Goal: Share content: Share content

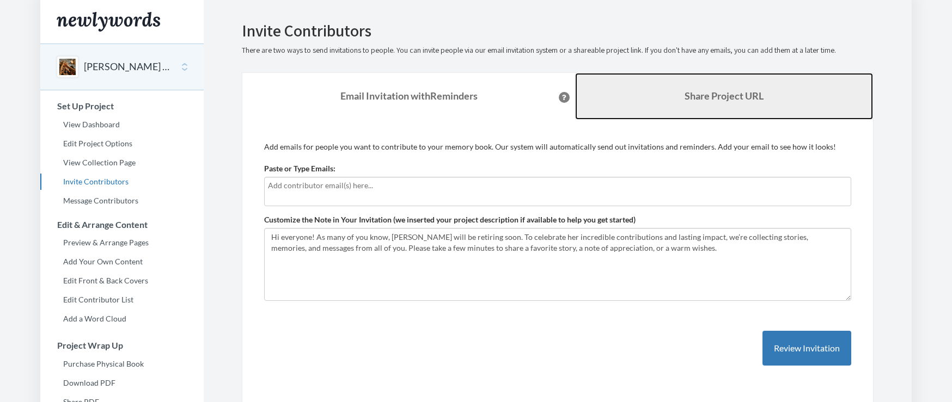
click at [748, 86] on link "Share Project URL" at bounding box center [724, 96] width 298 height 47
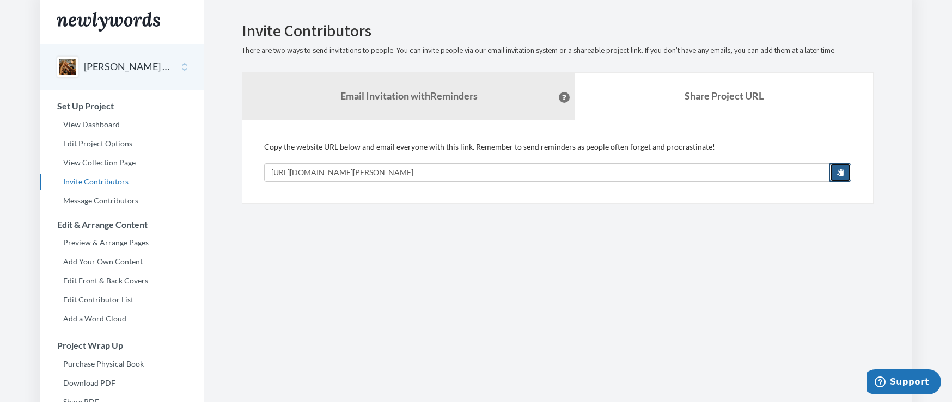
click at [838, 173] on span "button" at bounding box center [840, 172] width 8 height 8
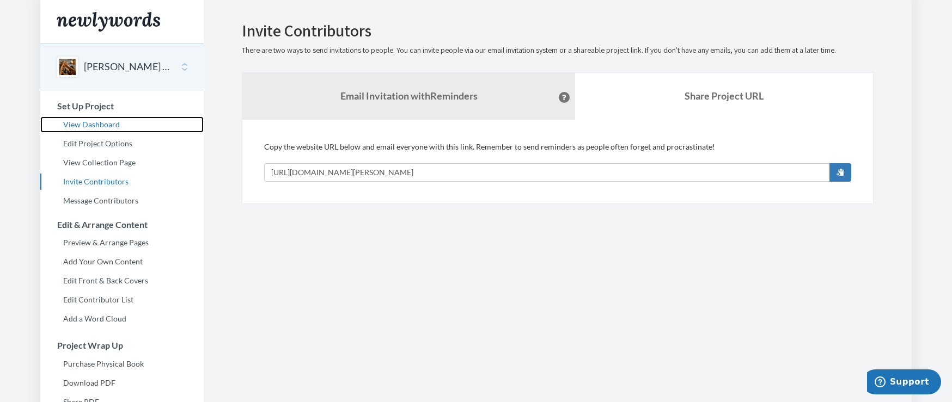
click at [85, 127] on link "View Dashboard" at bounding box center [121, 125] width 163 height 16
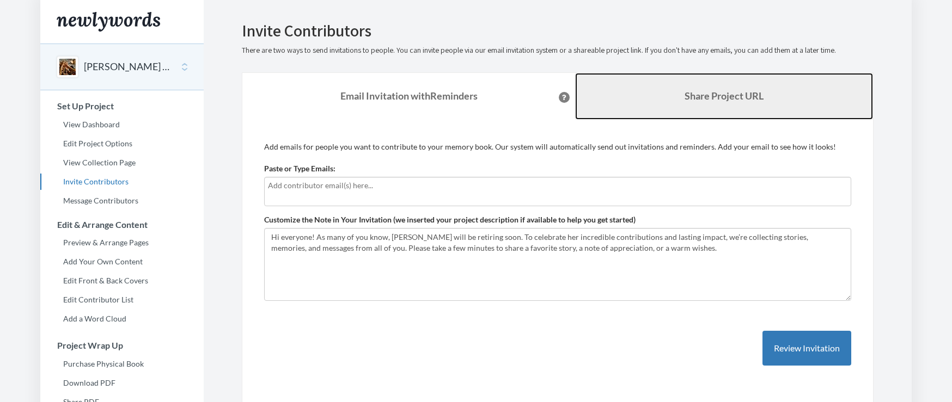
click at [684, 105] on link "Share Project URL" at bounding box center [724, 96] width 298 height 47
